Goal: Find specific page/section: Find specific page/section

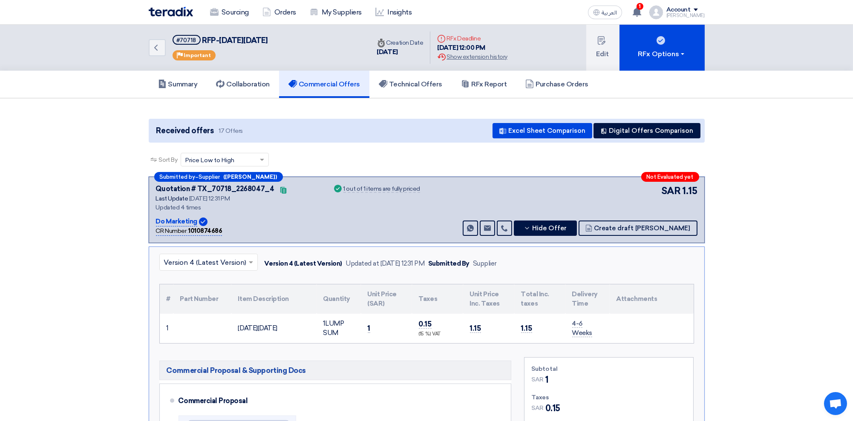
drag, startPoint x: 0, startPoint y: 0, endPoint x: 170, endPoint y: 9, distance: 169.8
click at [170, 9] on img at bounding box center [171, 12] width 44 height 10
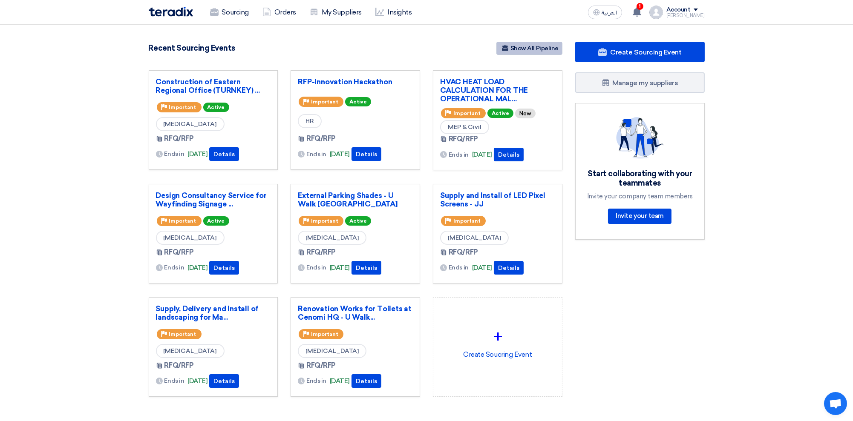
click at [516, 49] on link "Show All Pipeline" at bounding box center [529, 48] width 66 height 13
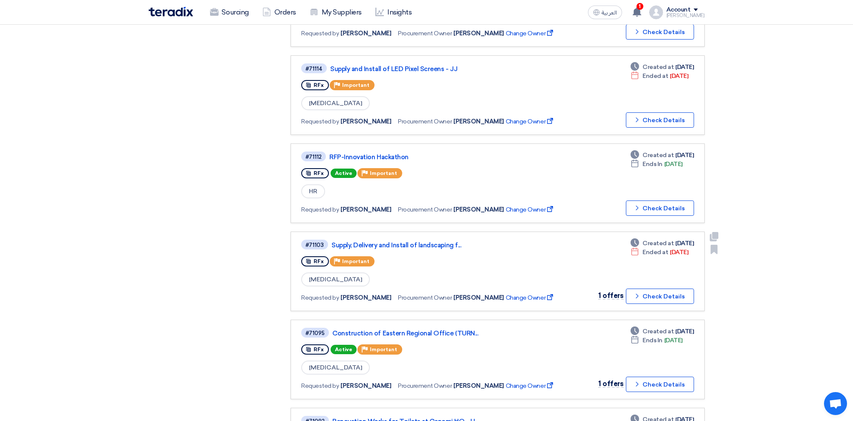
scroll to position [341, 0]
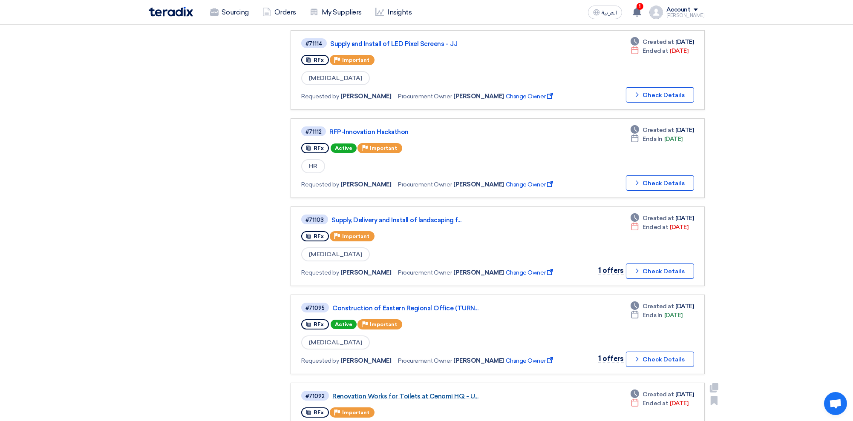
click at [391, 393] on link "Renovation Works for Toilets at Cenomi HQ - U..." at bounding box center [438, 397] width 213 height 8
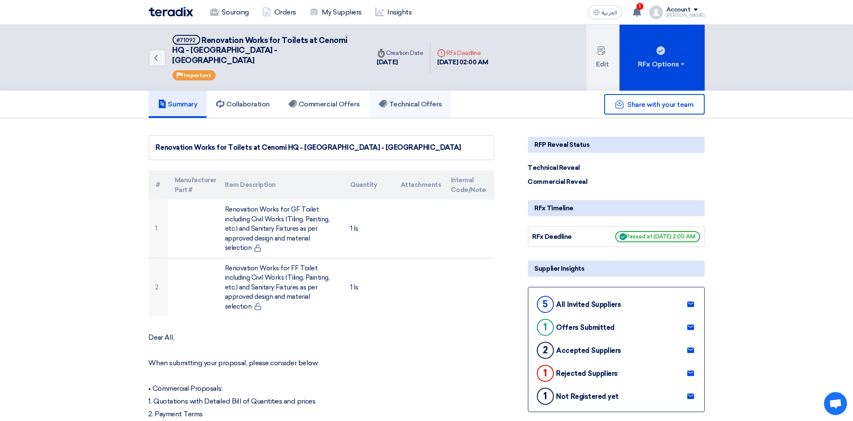
click at [387, 100] on icon at bounding box center [383, 104] width 9 height 9
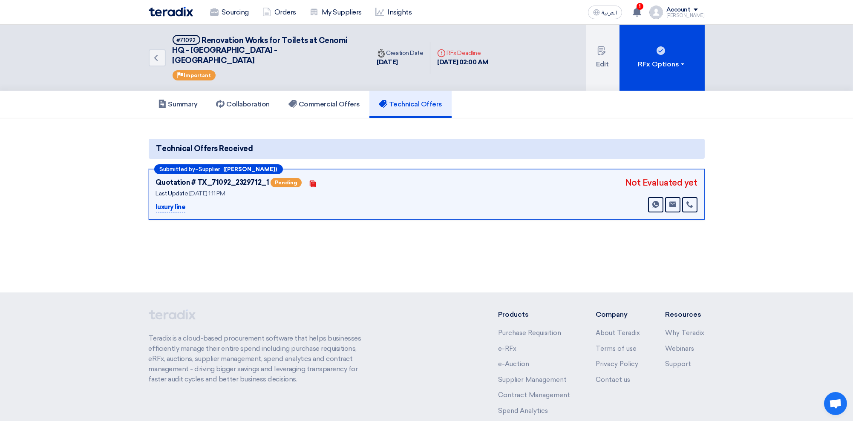
click at [174, 11] on img at bounding box center [171, 12] width 44 height 10
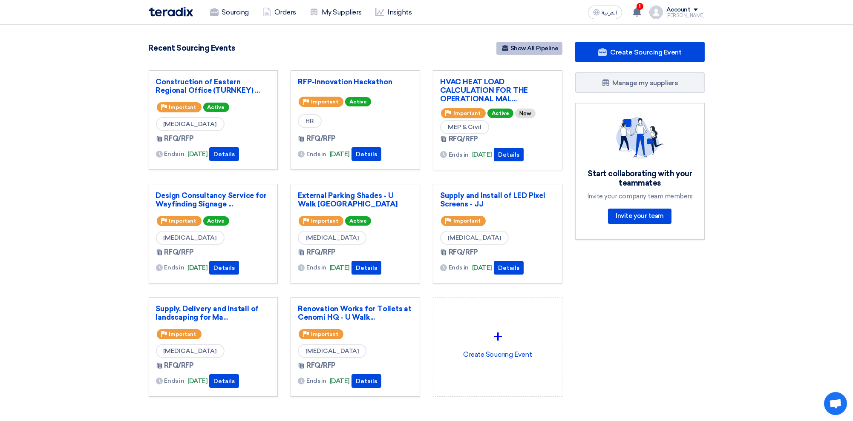
click at [531, 49] on link "Show All Pipeline" at bounding box center [529, 48] width 66 height 13
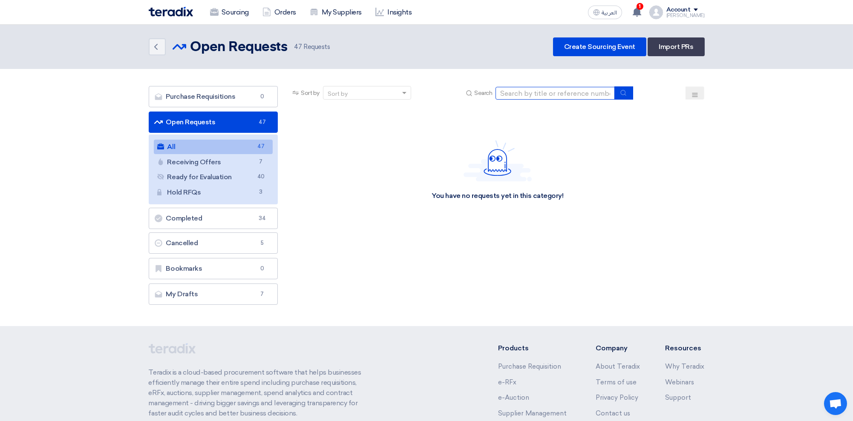
click at [522, 94] on input at bounding box center [554, 93] width 119 height 13
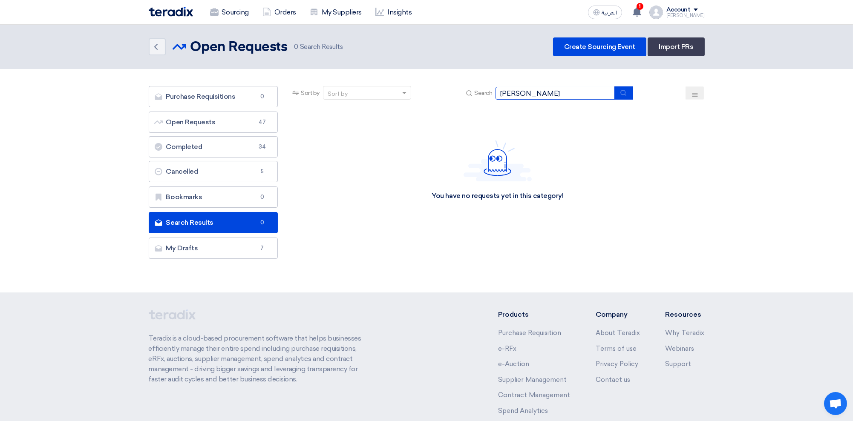
click at [523, 94] on input "[PERSON_NAME]" at bounding box center [554, 93] width 119 height 13
type input "f"
type input "fun"
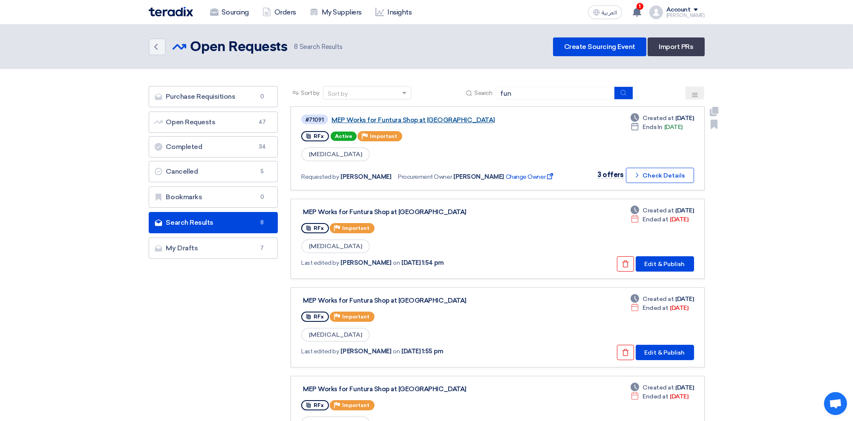
click at [406, 118] on link "MEP Works for Funtura Shop at [GEOGRAPHIC_DATA]" at bounding box center [437, 120] width 213 height 8
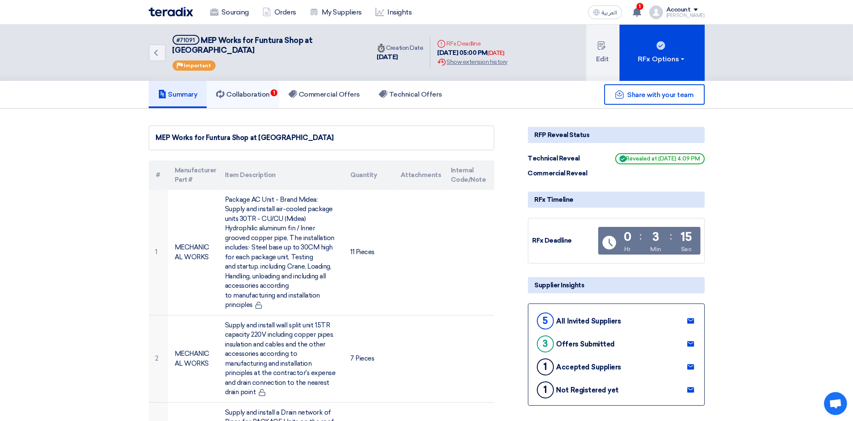
click at [259, 90] on h5 "Collaboration 1" at bounding box center [243, 94] width 54 height 9
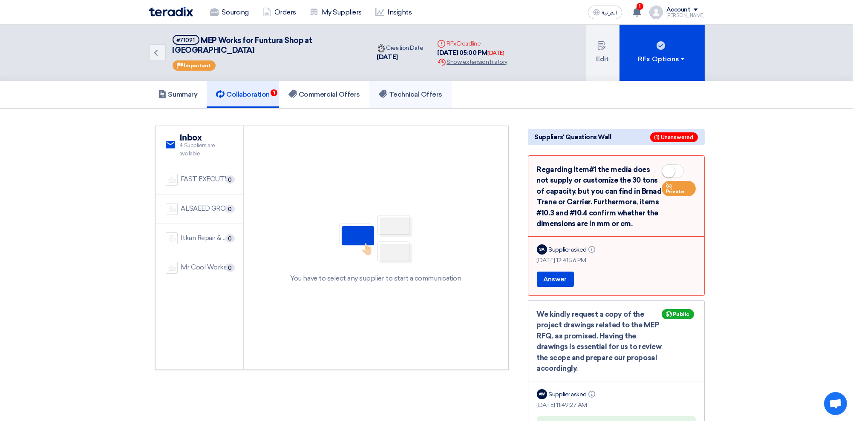
click at [410, 90] on h5 "Technical Offers" at bounding box center [410, 94] width 63 height 9
